Goal: Communication & Community: Share content

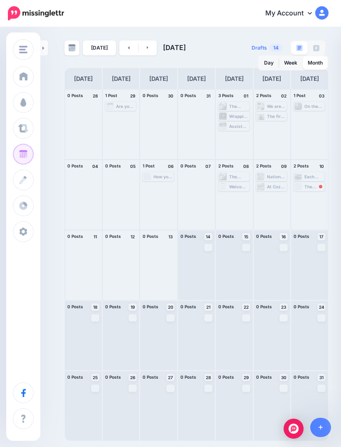
click at [219, 263] on div at bounding box center [234, 265] width 37 height 70
click at [206, 264] on div at bounding box center [196, 265] width 37 height 70
click at [212, 240] on link "14 Note" at bounding box center [208, 236] width 8 height 7
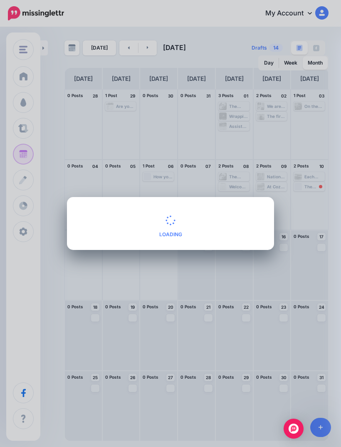
click at [310, 181] on div "Create Note Loading Save Alt Close" at bounding box center [170, 223] width 341 height 447
click at [310, 181] on div "Create Note Loading Save Cancel Save Alt Close" at bounding box center [170, 223] width 341 height 447
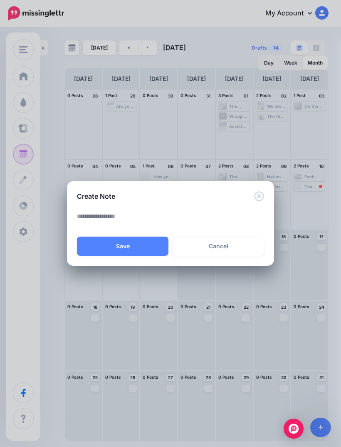
click at [257, 195] on icon "Close" at bounding box center [259, 196] width 10 height 10
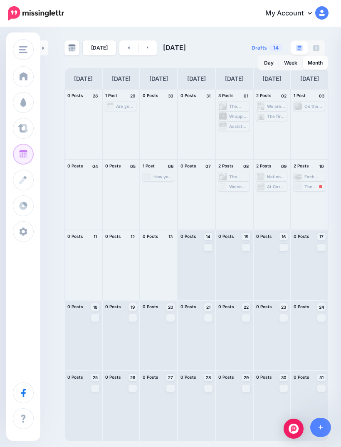
click at [206, 267] on div at bounding box center [196, 265] width 37 height 70
click at [208, 240] on link "14 Note" at bounding box center [208, 236] width 8 height 7
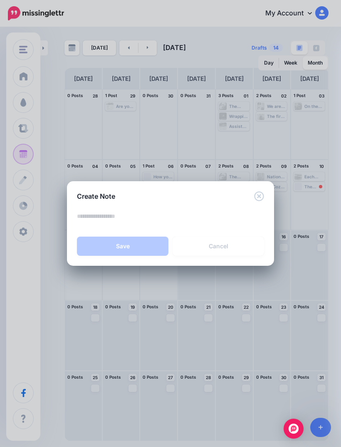
click at [261, 201] on icon "Close" at bounding box center [259, 196] width 10 height 10
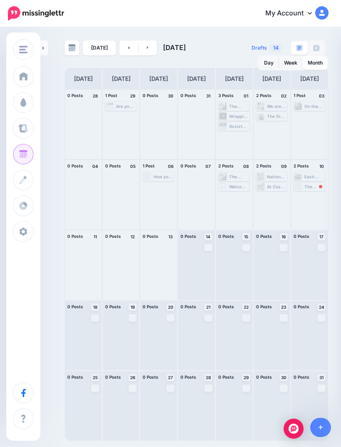
click at [211, 251] on link "Post" at bounding box center [208, 246] width 8 height 7
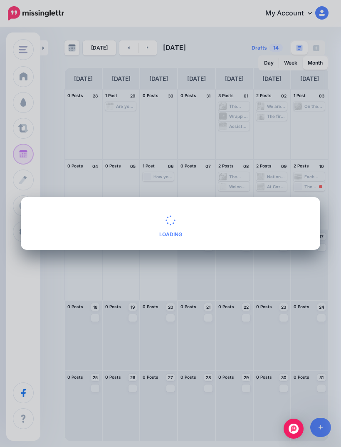
click at [207, 255] on div "What would you like to create? Loading Save Cancel Save Alt Close" at bounding box center [170, 223] width 341 height 447
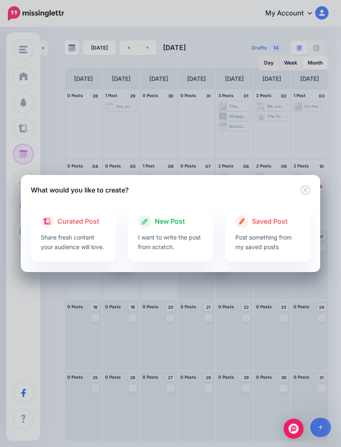
click at [160, 230] on div at bounding box center [170, 230] width 65 height 4
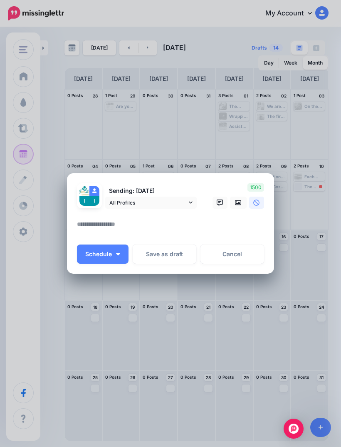
click at [98, 228] on textarea at bounding box center [172, 227] width 191 height 16
click at [79, 221] on textarea at bounding box center [172, 227] width 191 height 16
paste textarea "**********"
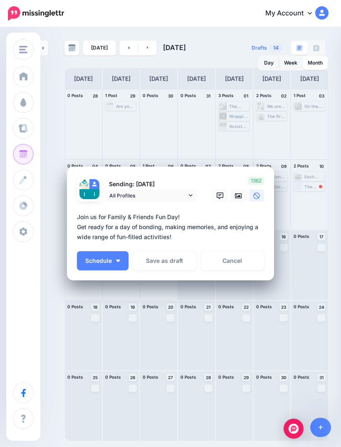
type textarea "**********"
click at [242, 193] on link at bounding box center [238, 195] width 17 height 12
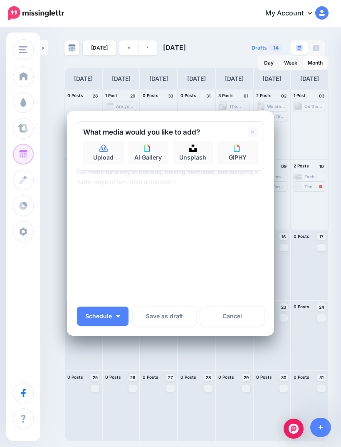
click at [97, 145] on link "Upload" at bounding box center [103, 152] width 41 height 23
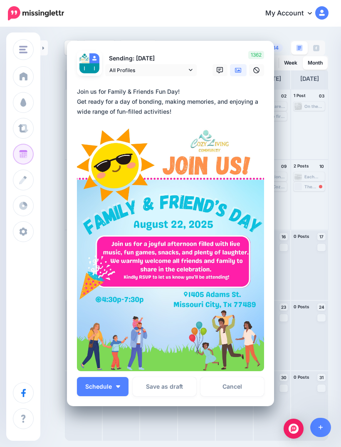
click at [118, 395] on button "Schedule" at bounding box center [103, 386] width 52 height 19
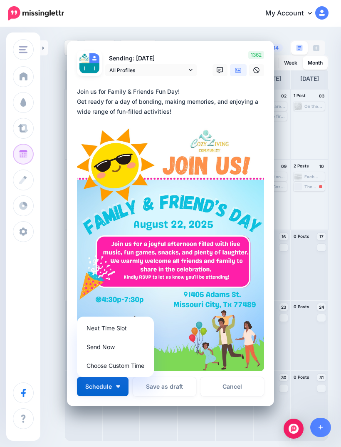
click at [131, 350] on link "Send Now" at bounding box center [115, 346] width 70 height 16
